Goal: Task Accomplishment & Management: Use online tool/utility

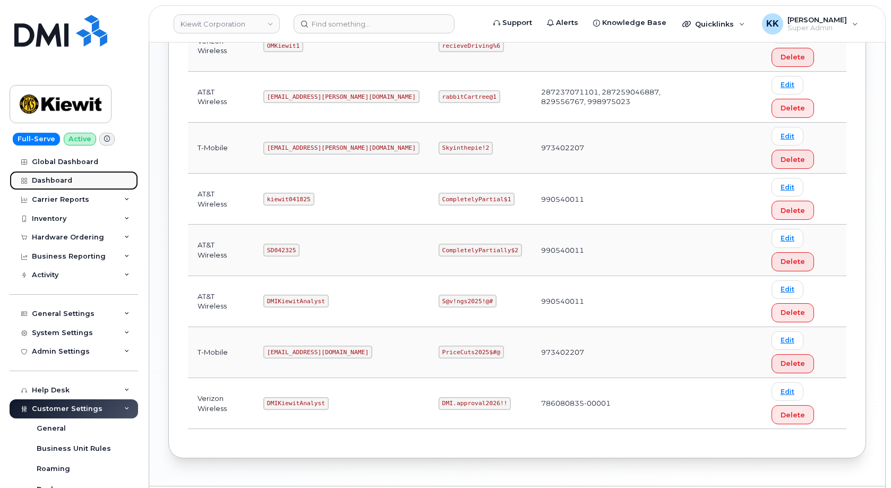
click at [59, 184] on div "Dashboard" at bounding box center [52, 180] width 40 height 8
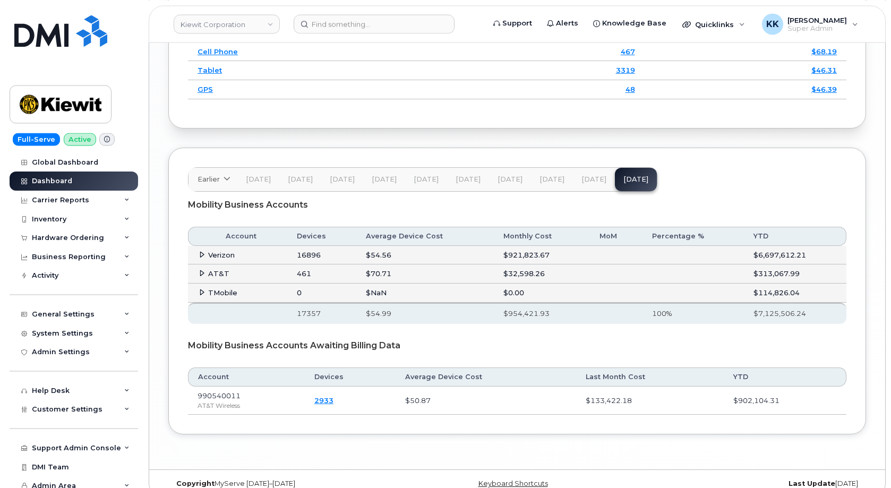
scroll to position [1711, 0]
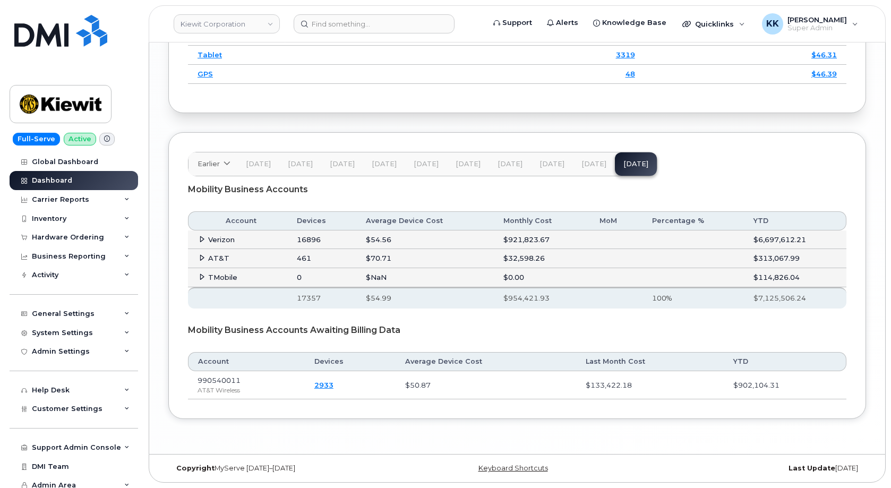
click at [198, 280] on span at bounding box center [202, 276] width 8 height 8
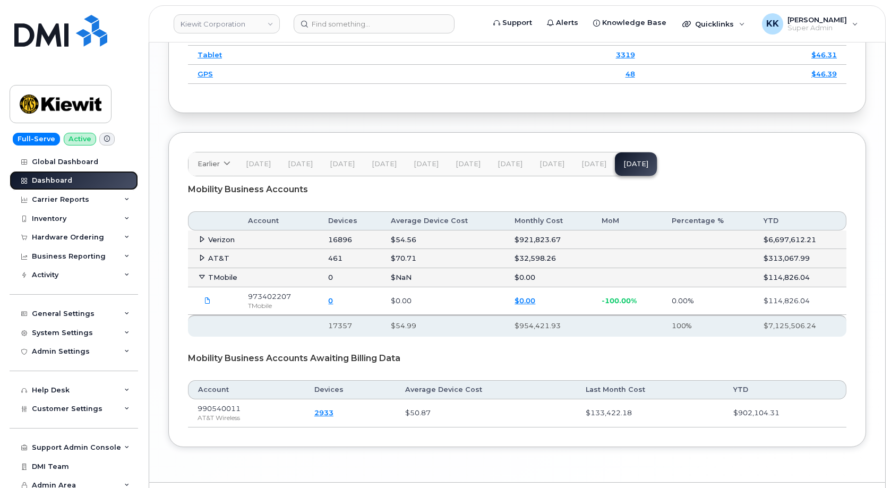
click at [70, 186] on link "Dashboard" at bounding box center [74, 180] width 128 height 19
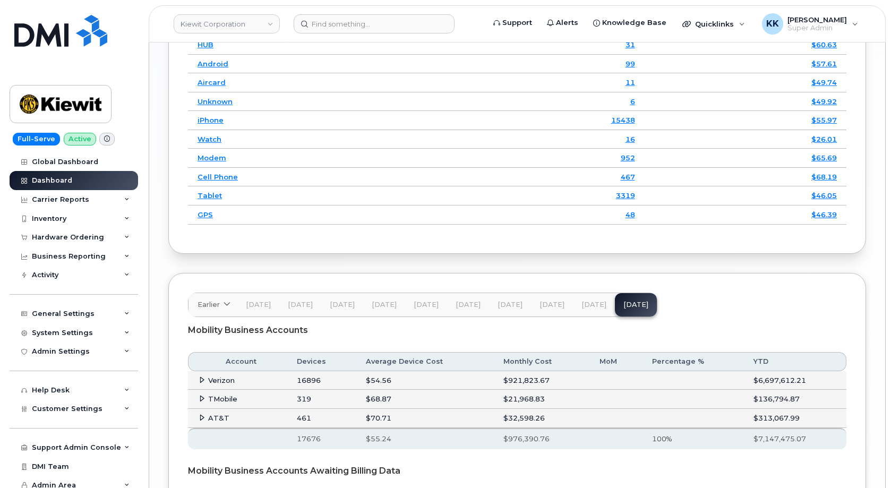
scroll to position [1711, 0]
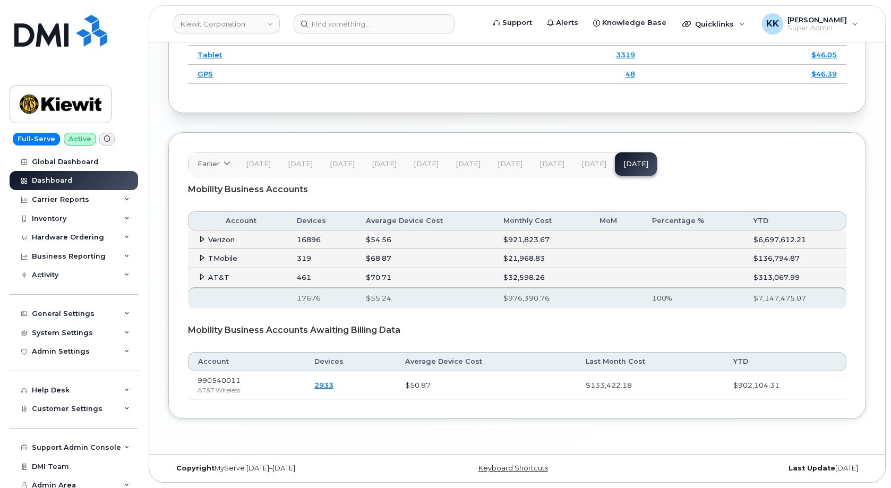
click at [204, 258] on icon at bounding box center [202, 257] width 7 height 7
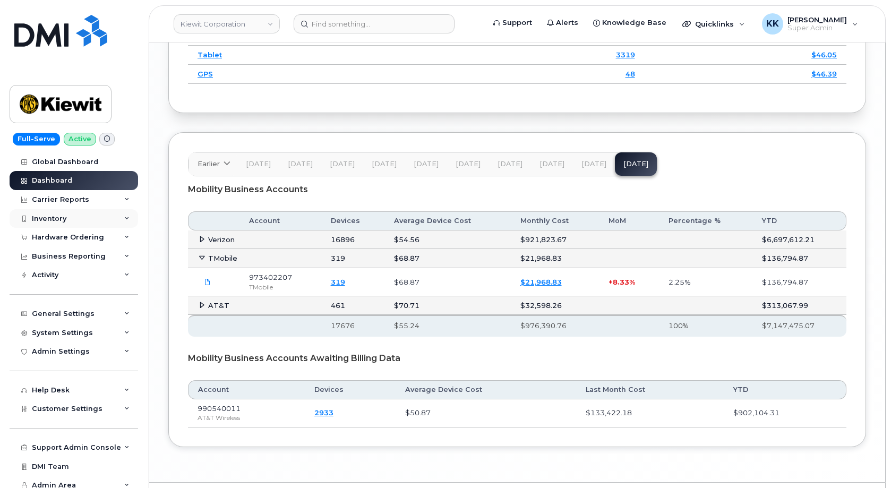
click at [74, 216] on div "Inventory" at bounding box center [74, 218] width 128 height 19
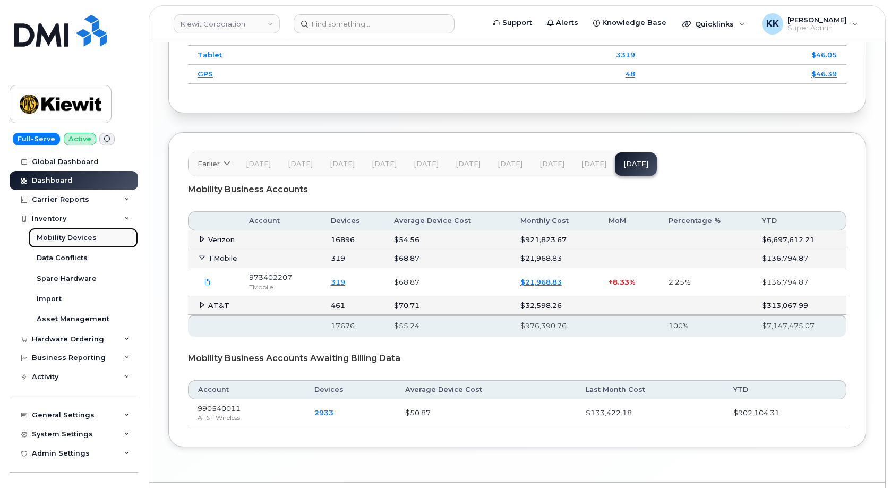
click at [65, 241] on div "Mobility Devices" at bounding box center [67, 238] width 60 height 10
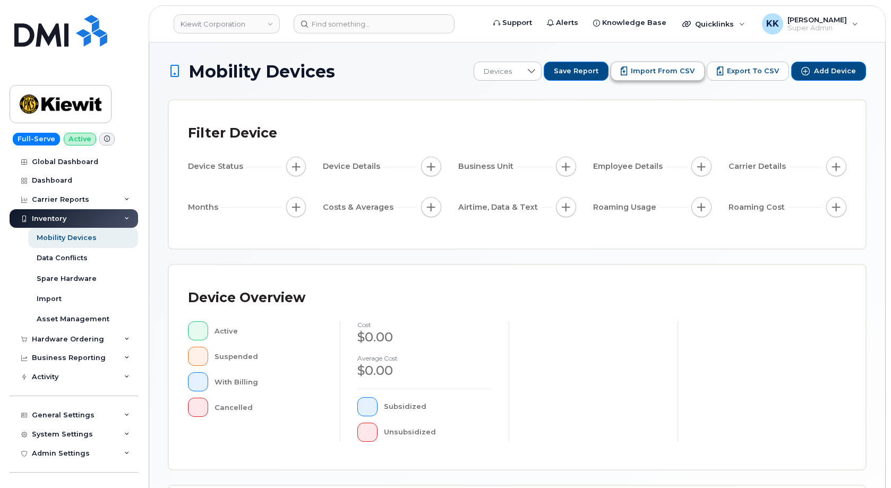
click at [666, 75] on span "Import from CSV" at bounding box center [663, 71] width 64 height 10
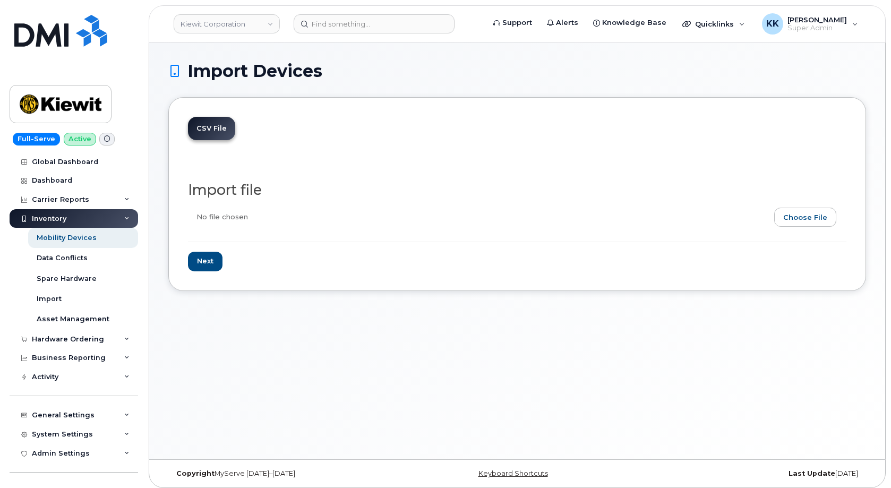
click at [818, 217] on input "file" at bounding box center [513, 220] width 650 height 24
type input "C:\fakepath\[PERSON_NAME] T-Mobile Inventory [DATE].csv"
click at [206, 259] on input "Next" at bounding box center [205, 262] width 35 height 20
type input "Loading..."
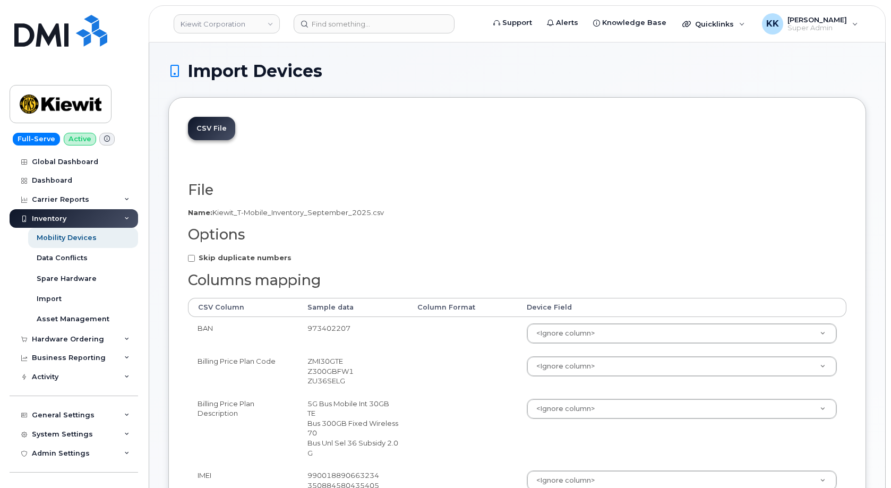
click at [230, 259] on strong "Skip duplicate numbers" at bounding box center [245, 257] width 93 height 8
click at [195, 259] on input "Skip duplicate numbers" at bounding box center [191, 258] width 7 height 7
checkbox input "true"
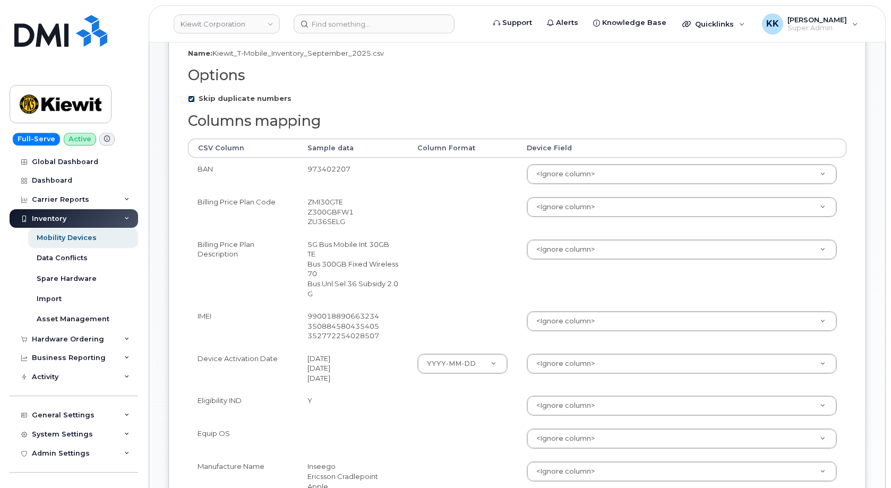
scroll to position [162, 0]
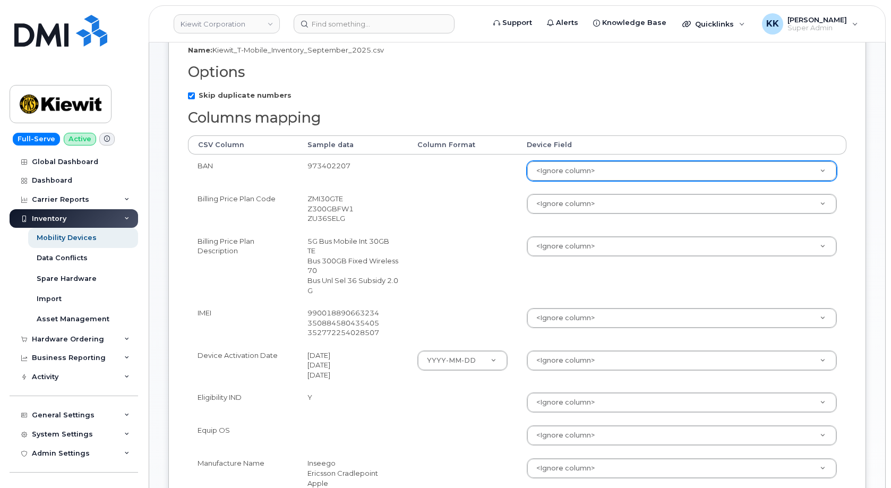
click at [595, 174] on body "Kiewit Corporation Support Alerts Knowledge Base Quicklinks Suspend / Cancel De…" at bounding box center [445, 444] width 891 height 1213
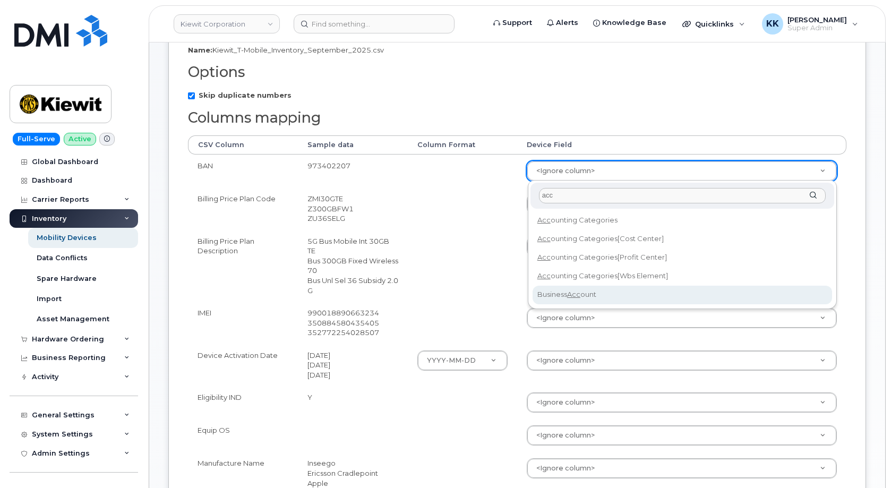
type input "acc"
select select "business_account_id"
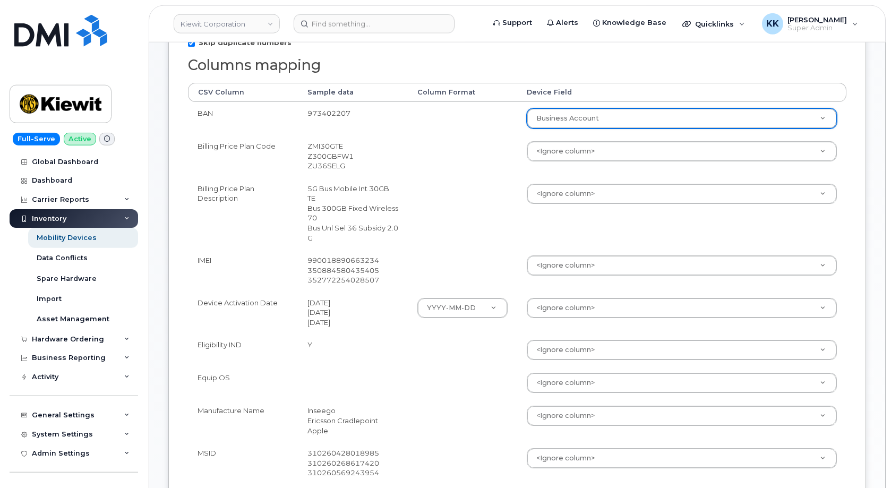
scroll to position [217, 0]
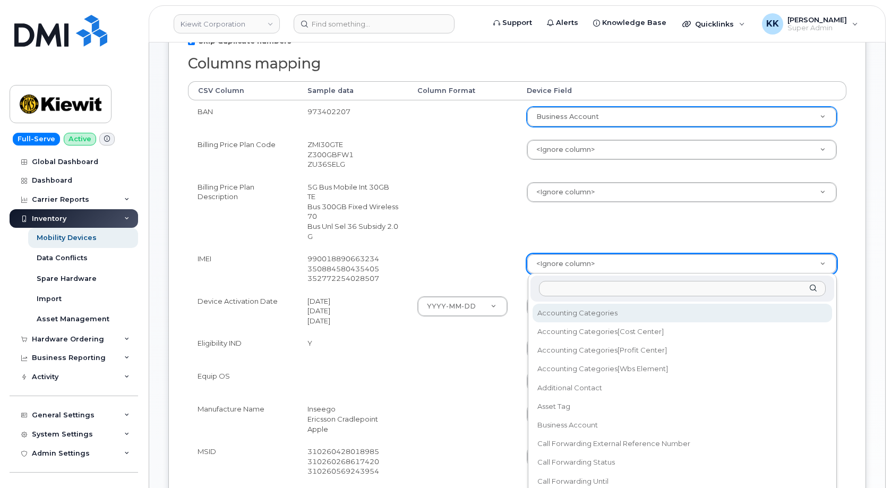
click at [550, 262] on body "[PERSON_NAME] Corporation Support Alerts Knowledge Base Quicklinks Suspend / Ca…" at bounding box center [445, 389] width 891 height 1213
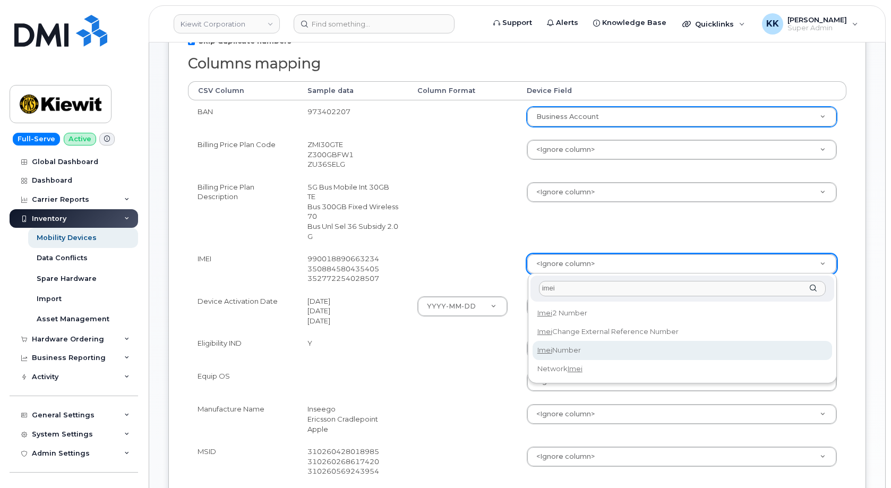
type input "imei"
select select "imei_number"
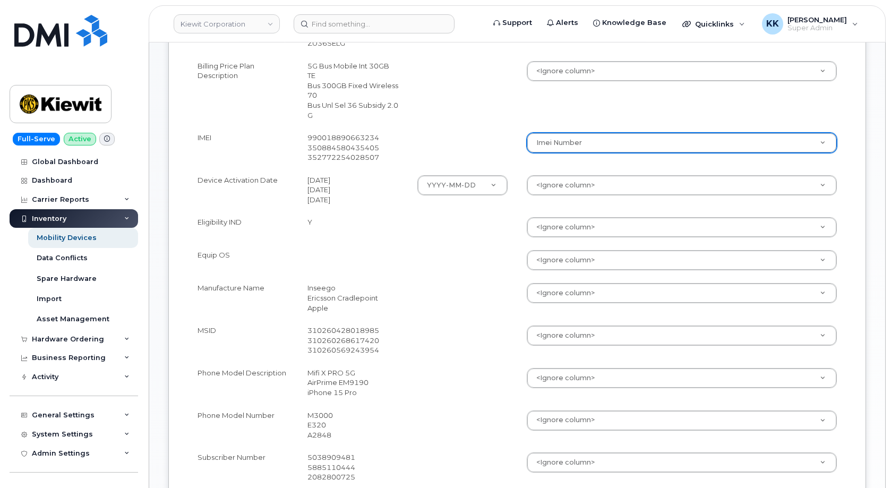
scroll to position [379, 0]
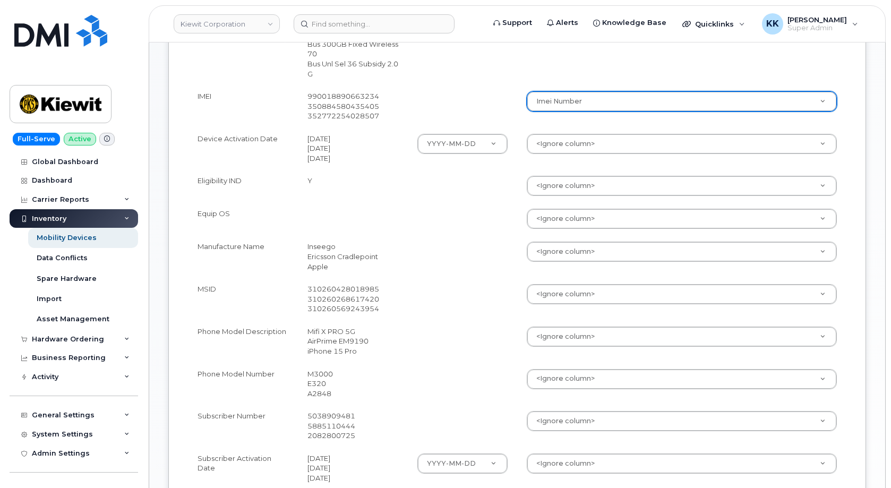
click at [579, 144] on body "Kiewit Corporation Support Alerts Knowledge Base Quicklinks Suspend / Cancel De…" at bounding box center [445, 227] width 891 height 1213
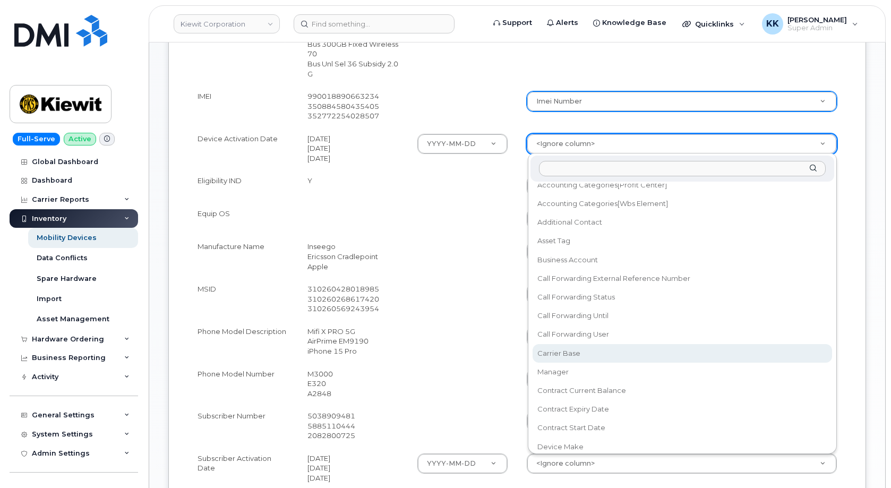
scroll to position [102, 0]
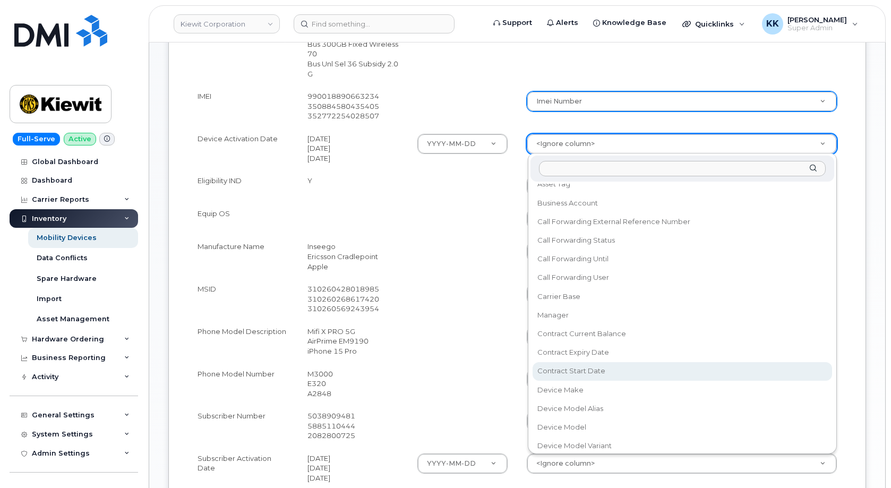
select select "contract_start_date"
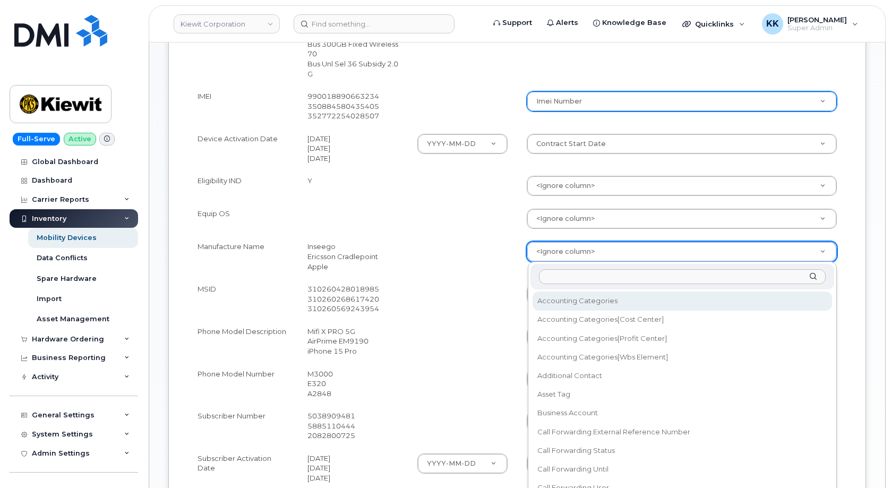
click at [555, 250] on body "Kiewit Corporation Support Alerts Knowledge Base Quicklinks Suspend / Cancel De…" at bounding box center [445, 227] width 891 height 1213
type input "mak"
select select "device_make_id"
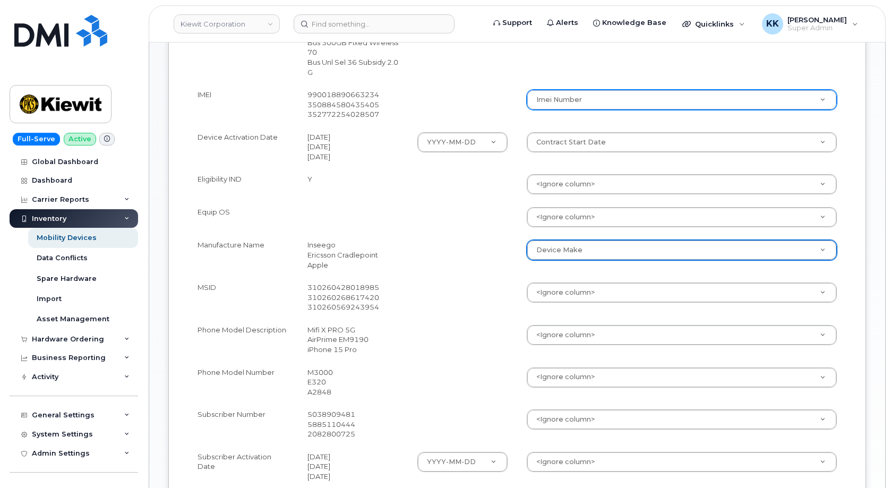
scroll to position [433, 0]
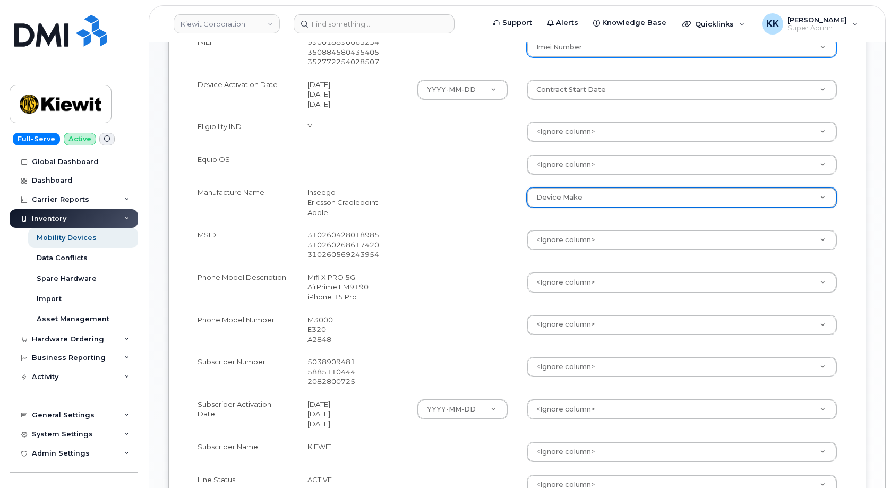
click at [547, 285] on body "Kiewit Corporation Support Alerts Knowledge Base Quicklinks Suspend / Cancel De…" at bounding box center [445, 173] width 891 height 1213
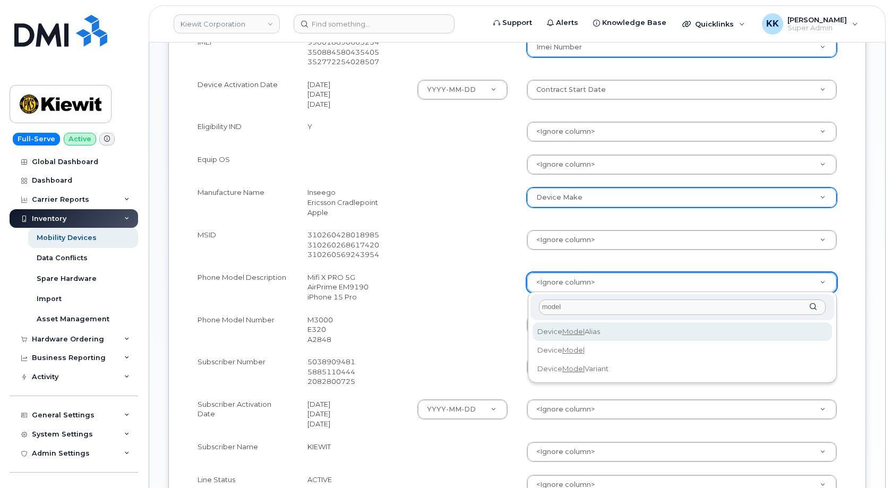
type input "model"
select select "device_model_alias"
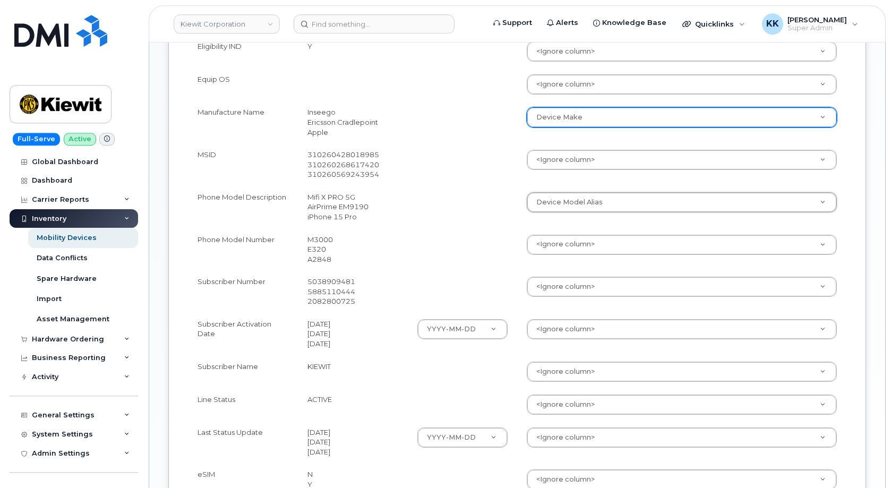
scroll to position [542, 0]
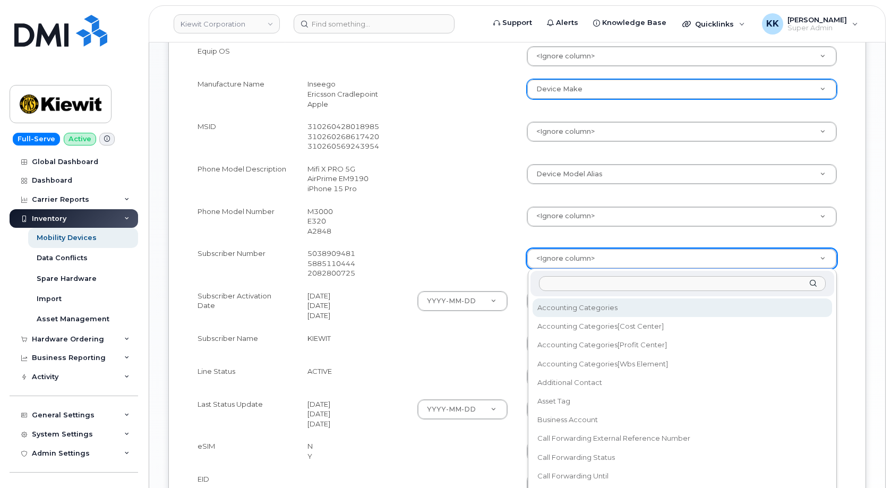
click at [573, 259] on body "Kiewit Corporation Support Alerts Knowledge Base Quicklinks Suspend / Cancel De…" at bounding box center [445, 64] width 891 height 1213
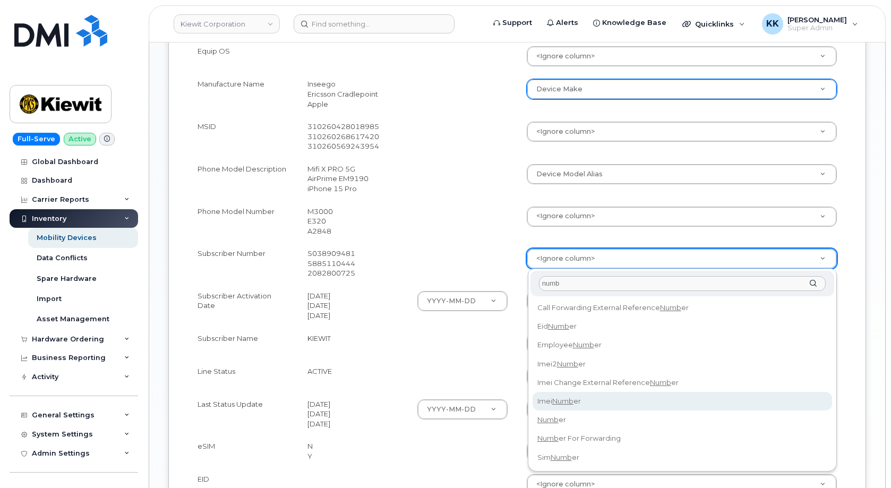
type input "numb"
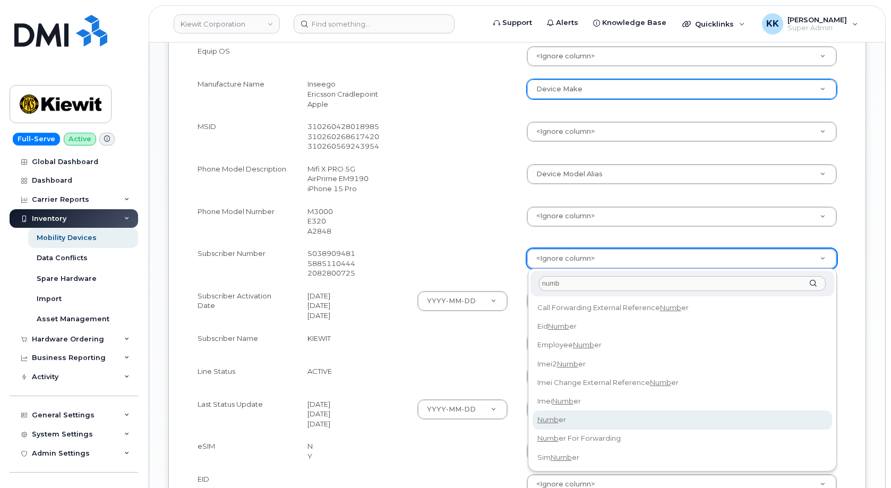
select select "number"
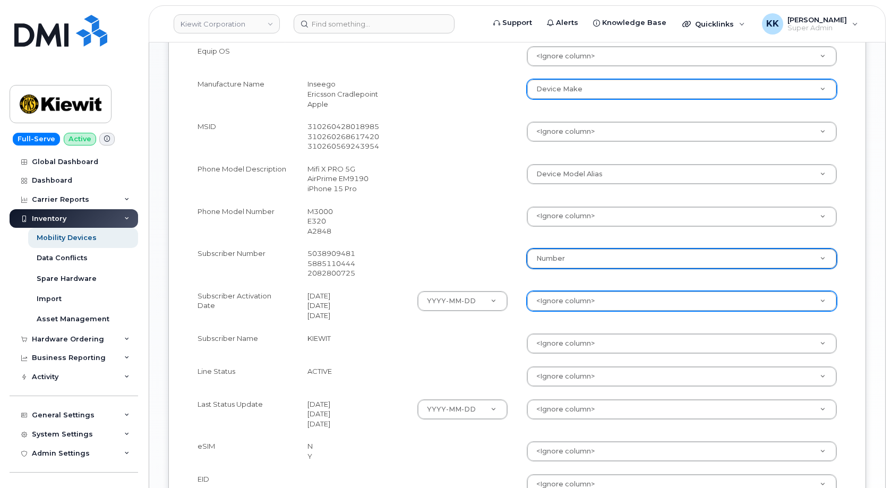
click at [561, 299] on body "Kiewit Corporation Support Alerts Knowledge Base Quicklinks Suspend / Cancel De…" at bounding box center [445, 64] width 891 height 1213
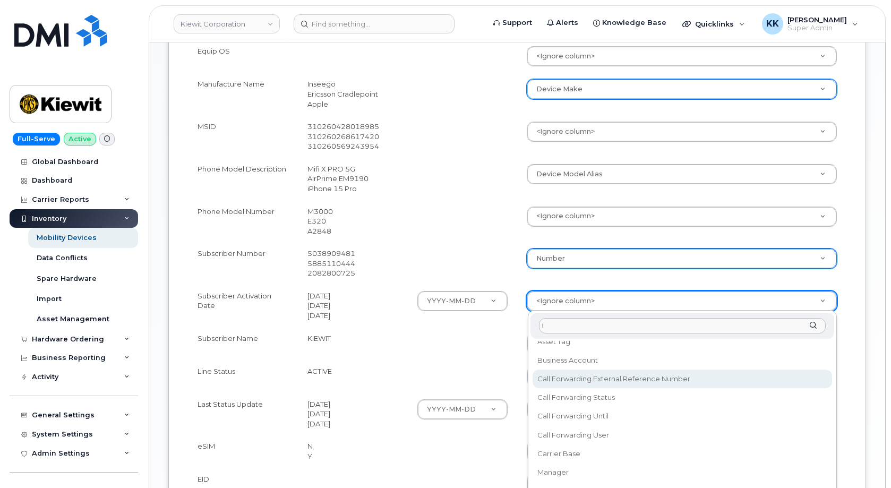
scroll to position [0, 0]
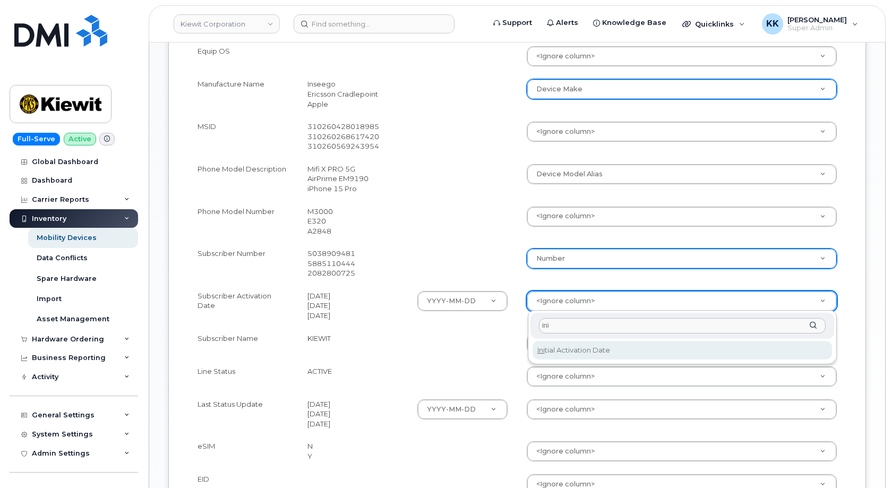
type input "ini"
select select "initial_activation_date"
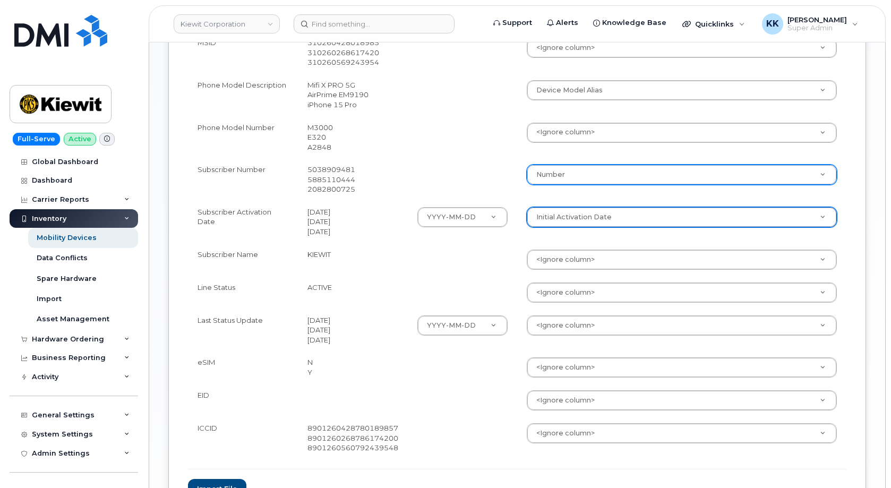
scroll to position [650, 0]
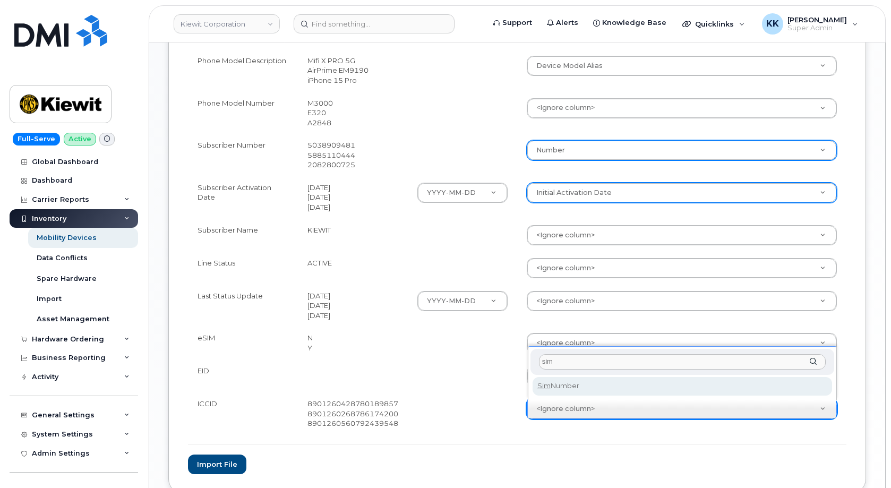
type input "sim"
select select "sim_number"
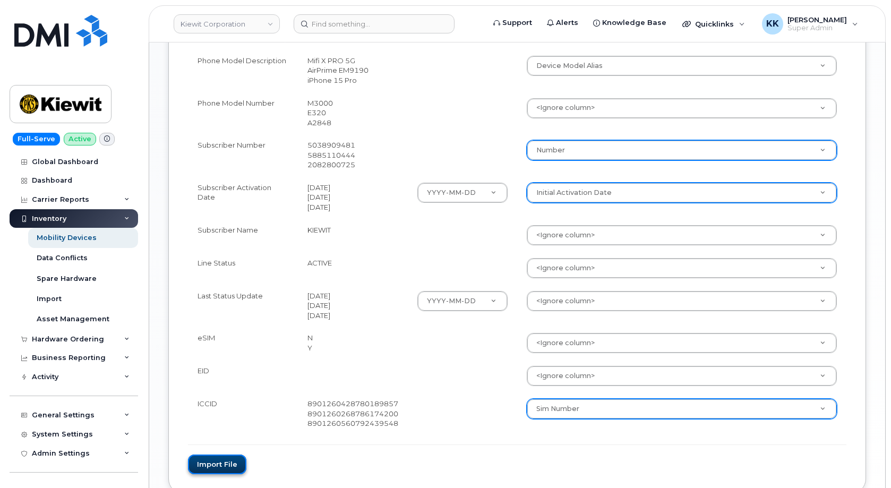
click at [222, 460] on button "Import file" at bounding box center [217, 464] width 58 height 20
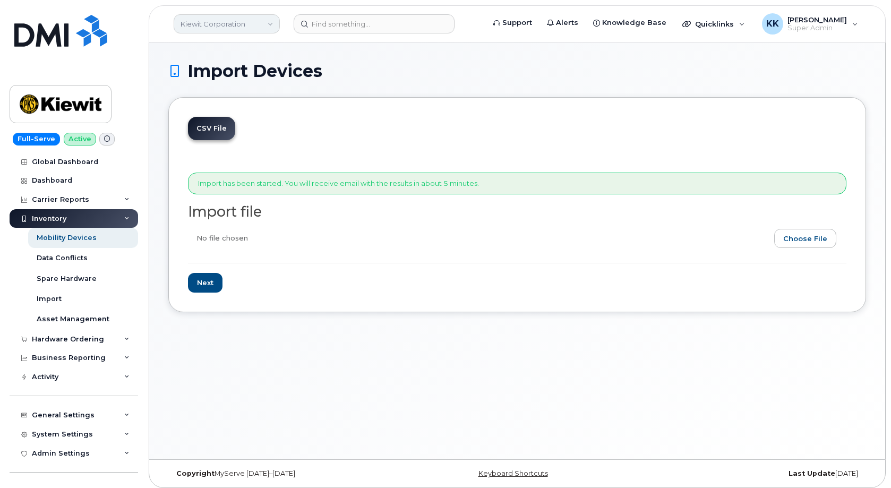
click at [231, 20] on link "Kiewit Corporation" at bounding box center [227, 23] width 106 height 19
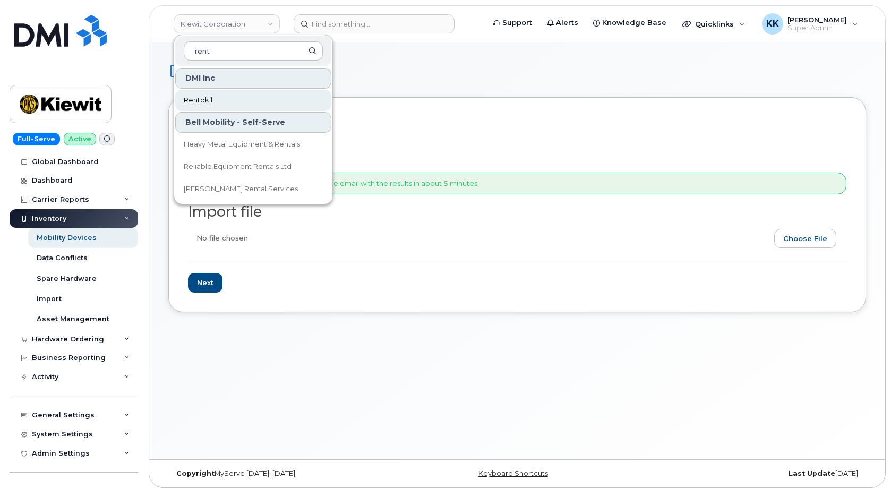
type input "rent"
click at [217, 102] on link "Rentokil" at bounding box center [253, 100] width 156 height 21
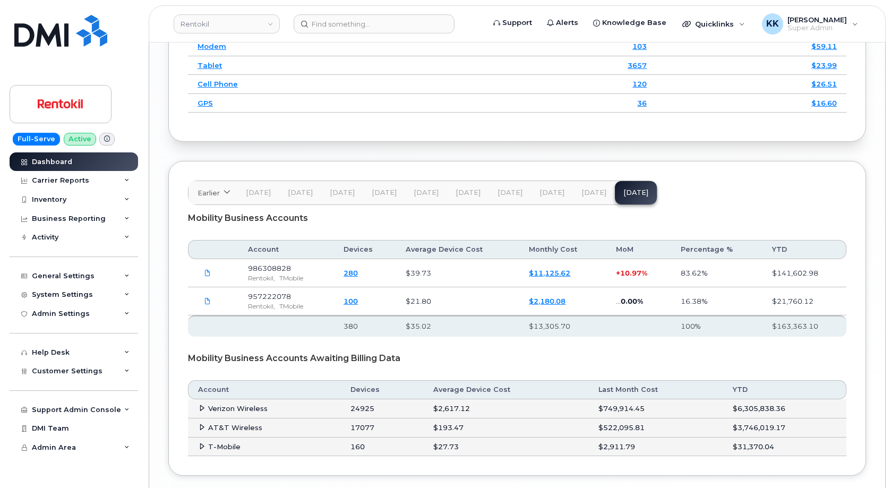
scroll to position [1625, 0]
click at [559, 268] on link "$11,125.62" at bounding box center [549, 272] width 41 height 8
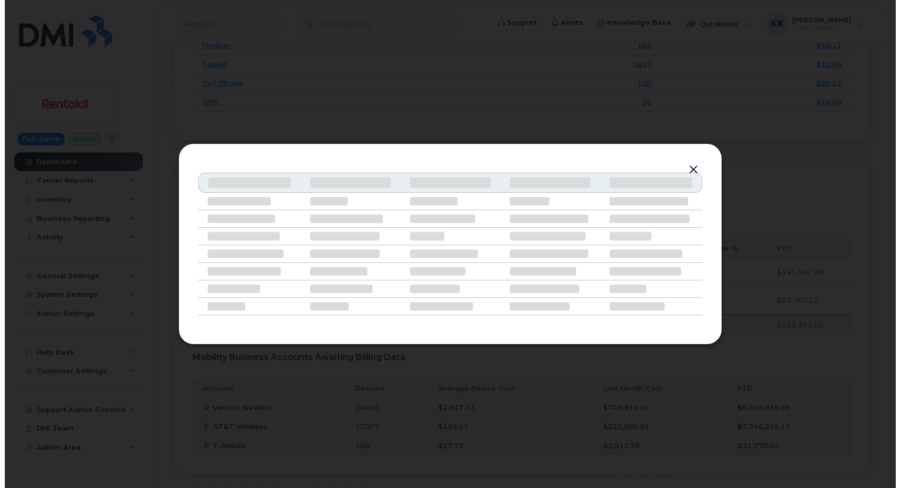
scroll to position [1609, 0]
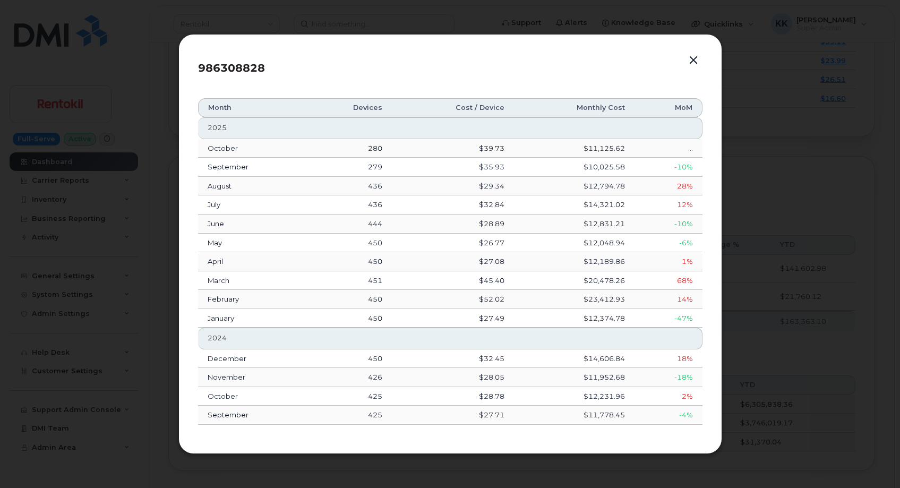
click at [696, 58] on button "button" at bounding box center [693, 60] width 16 height 15
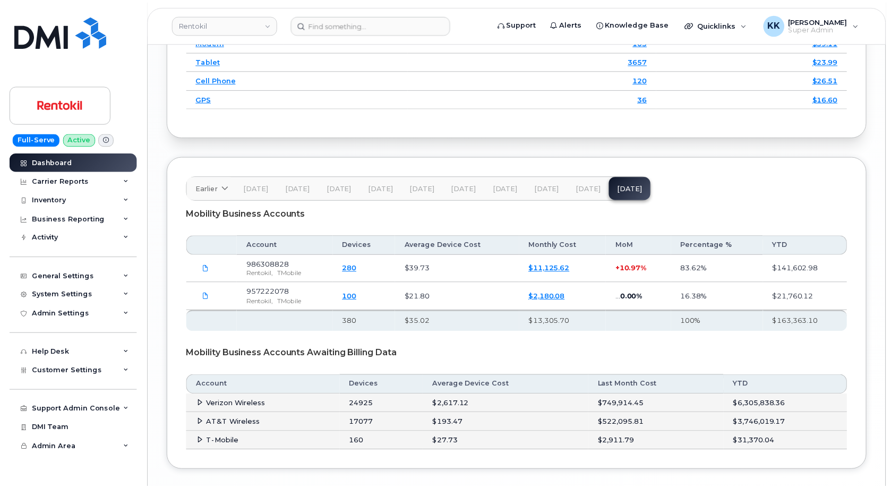
scroll to position [1625, 0]
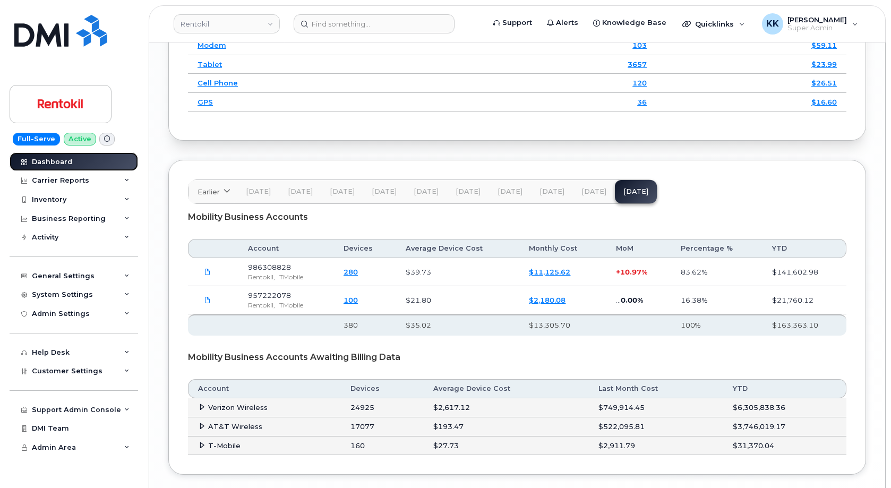
click at [70, 165] on div "Dashboard" at bounding box center [52, 162] width 40 height 8
